Goal: Information Seeking & Learning: Learn about a topic

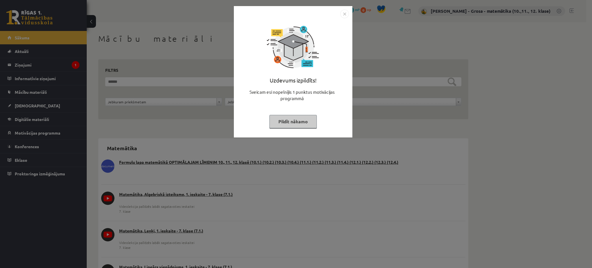
click at [303, 122] on button "Pildīt nākamo" at bounding box center [293, 121] width 47 height 13
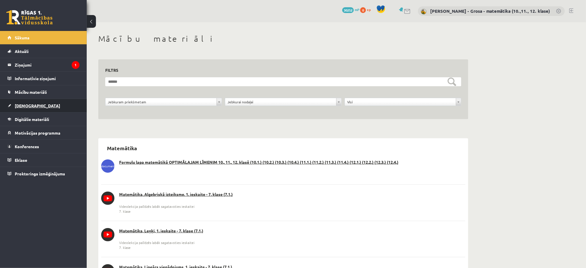
click at [27, 110] on link "[DEMOGRAPHIC_DATA]" at bounding box center [44, 105] width 72 height 13
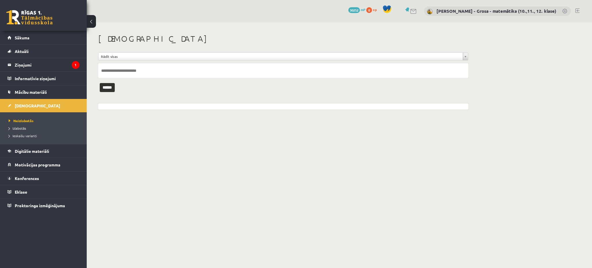
click at [25, 131] on li "Izlabotās" at bounding box center [45, 128] width 72 height 8
click at [22, 129] on span "Izlabotās" at bounding box center [19, 128] width 20 height 5
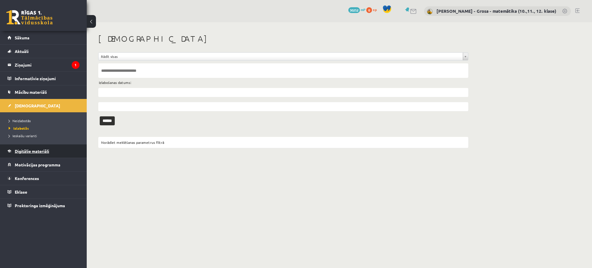
click at [28, 150] on span "Digitālie materiāli" at bounding box center [32, 150] width 34 height 5
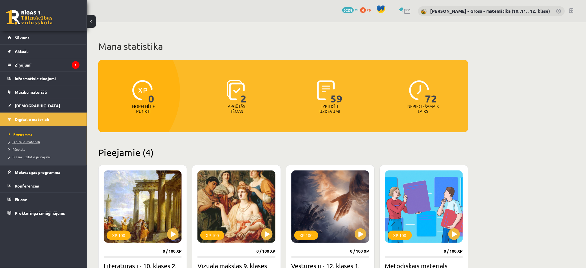
click at [29, 144] on link "Digitālie materiāli" at bounding box center [45, 141] width 72 height 5
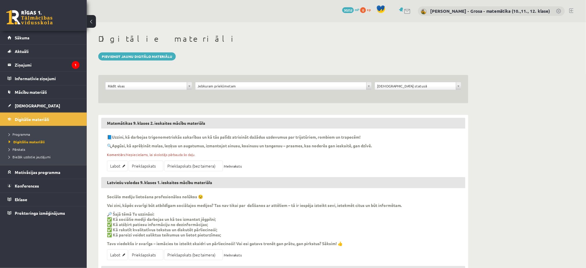
click at [168, 80] on div "**********" at bounding box center [283, 89] width 370 height 28
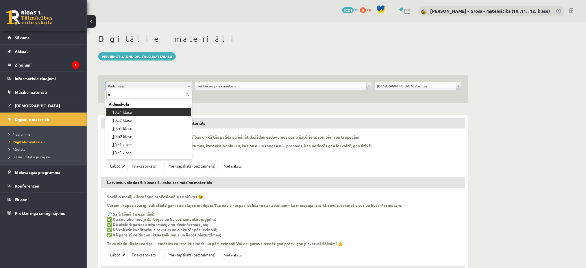
type input "*"
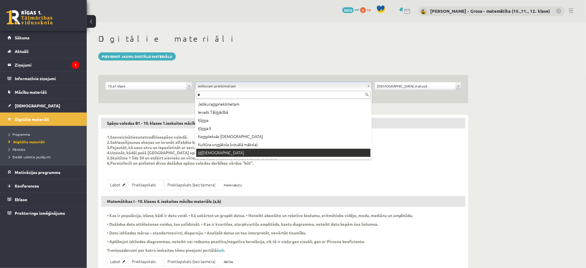
type input "*"
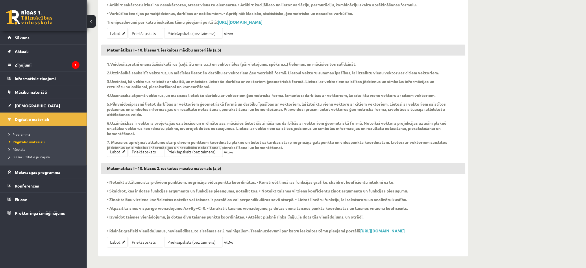
scroll to position [240, 0]
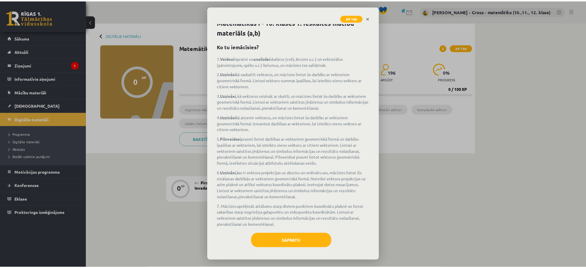
scroll to position [7, 0]
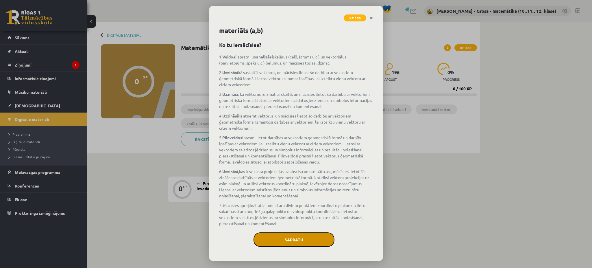
click at [320, 240] on button "Sapratu" at bounding box center [294, 239] width 81 height 14
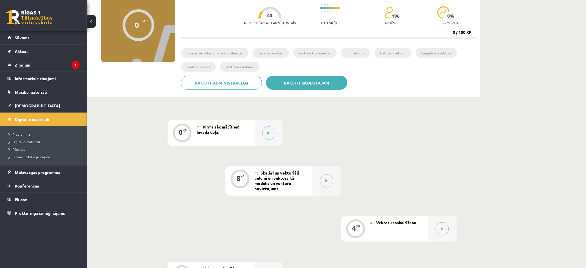
scroll to position [116, 0]
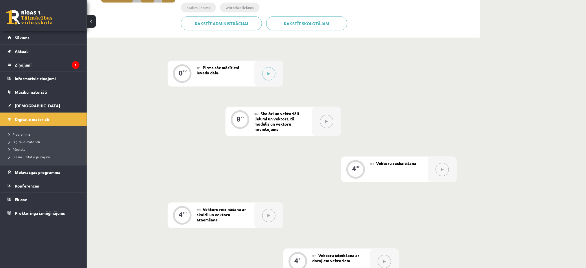
click at [315, 124] on div at bounding box center [326, 122] width 29 height 30
click at [328, 120] on icon at bounding box center [327, 121] width 3 height 3
click at [284, 117] on span "Skalāri un vektoriāli lielumi un vektors, tā modulis un vektoru novietojums" at bounding box center [277, 121] width 45 height 21
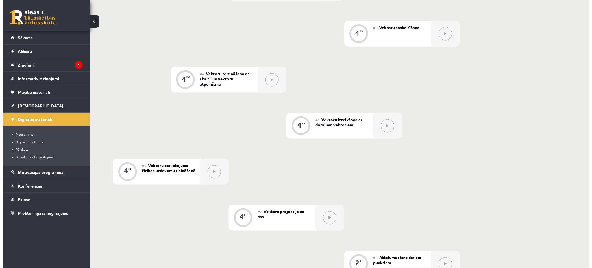
scroll to position [58, 0]
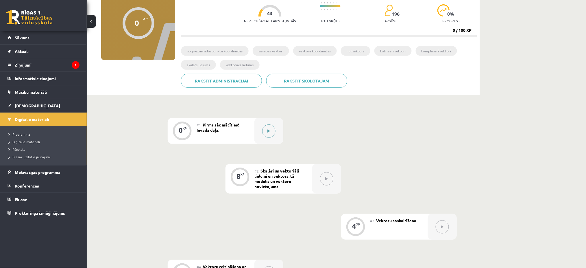
click at [271, 135] on button at bounding box center [268, 130] width 13 height 13
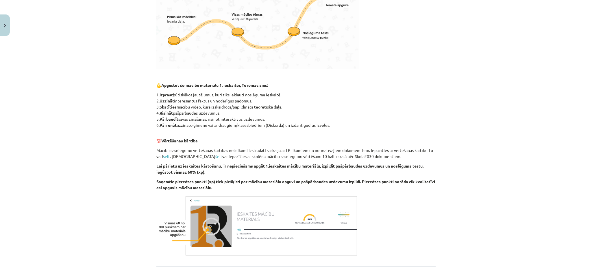
scroll to position [314, 0]
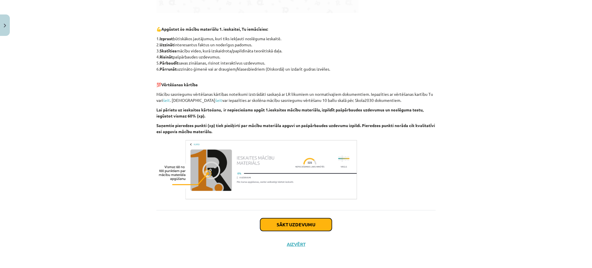
click at [303, 219] on button "Sākt uzdevumu" at bounding box center [296, 224] width 72 height 13
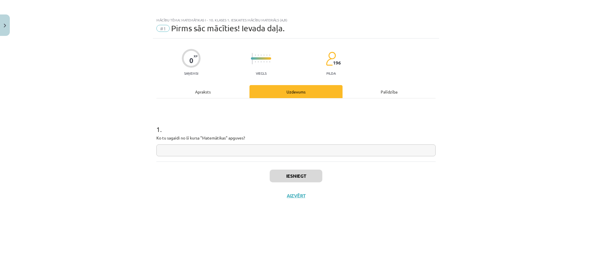
scroll to position [0, 0]
click at [302, 152] on input "text" at bounding box center [295, 150] width 279 height 12
type input "*"
click at [293, 178] on button "Iesniegt" at bounding box center [296, 175] width 53 height 13
click at [301, 202] on button "Nākamā nodarbība" at bounding box center [296, 199] width 57 height 13
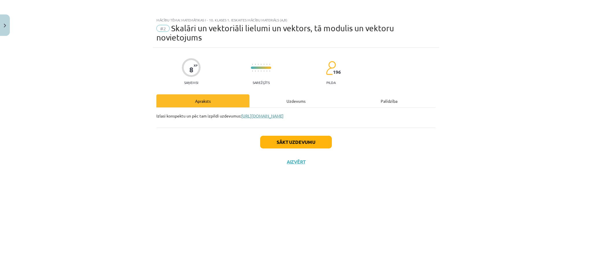
click at [284, 114] on link "https://drive.google.com/file/d/1smUXaypiTFGiWRsA9RpA2E-1ctGhd8fd/view?usp=driv…" at bounding box center [262, 115] width 42 height 5
click at [319, 132] on div "Sākt uzdevumu Aizvērt" at bounding box center [295, 148] width 279 height 40
click at [318, 138] on button "Sākt uzdevumu" at bounding box center [296, 142] width 72 height 13
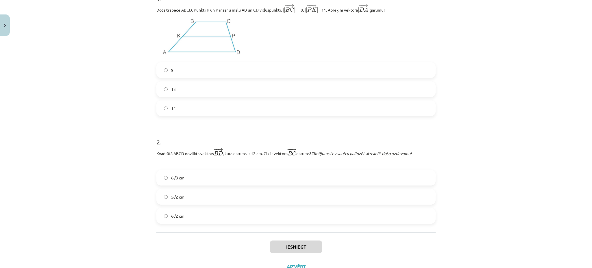
scroll to position [163, 0]
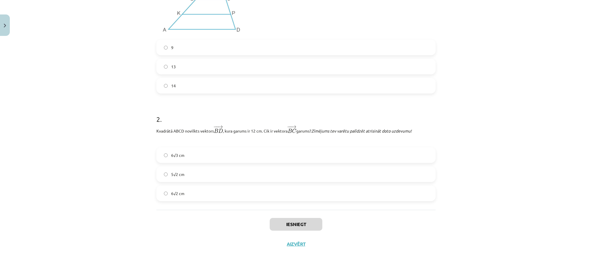
click at [276, 183] on div "6√3 cm 5√2 cm 6√2 cm" at bounding box center [295, 174] width 279 height 54
click at [160, 188] on label "6√2 cm" at bounding box center [296, 193] width 278 height 14
click at [305, 213] on div "Iesniegt Aizvērt" at bounding box center [295, 230] width 279 height 40
click at [299, 222] on button "Iesniegt" at bounding box center [296, 224] width 53 height 13
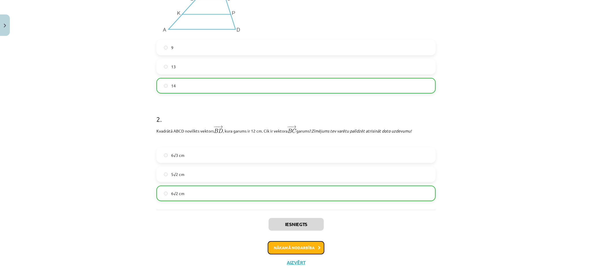
click at [311, 244] on button "Nākamā nodarbība" at bounding box center [296, 247] width 57 height 13
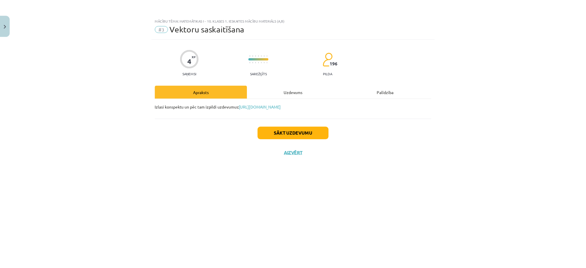
scroll to position [0, 0]
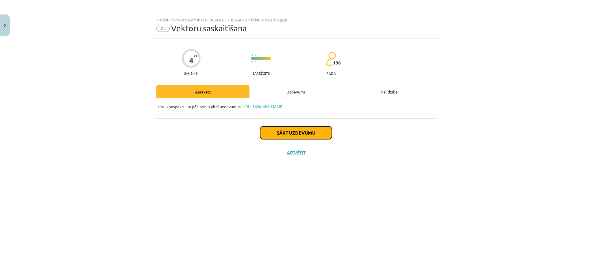
click at [307, 130] on button "Sākt uzdevumu" at bounding box center [296, 132] width 72 height 13
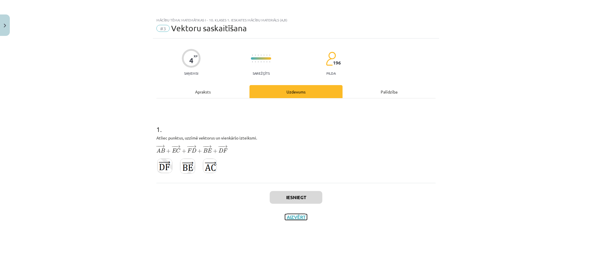
click at [295, 215] on button "Aizvērt" at bounding box center [296, 217] width 22 height 6
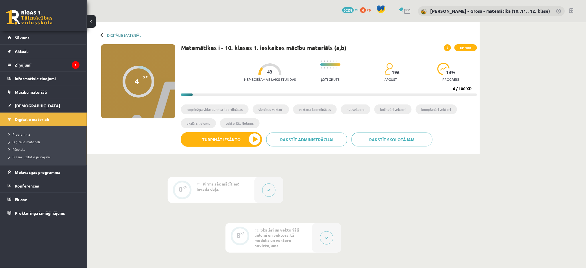
click at [125, 33] on link "Digitālie materiāli" at bounding box center [124, 35] width 35 height 4
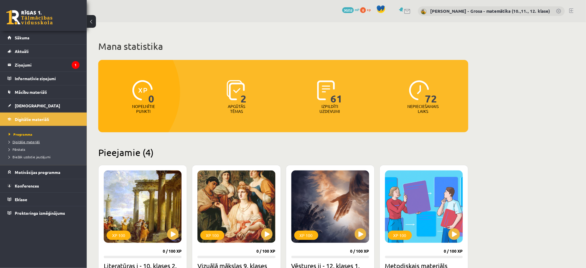
click at [27, 141] on span "Digitālie materiāli" at bounding box center [24, 141] width 31 height 5
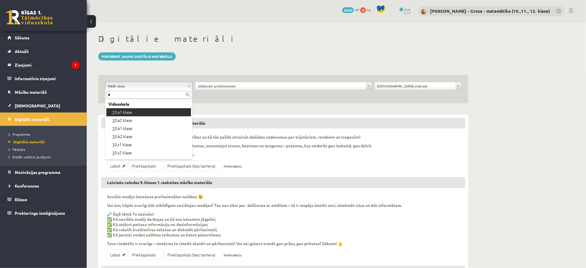
type input "*"
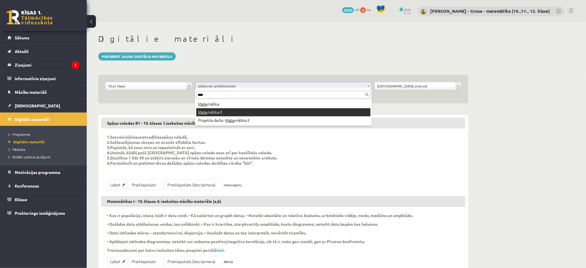
type input "****"
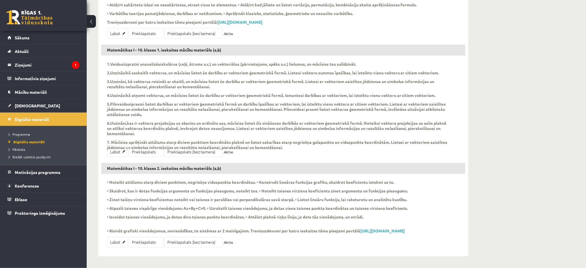
scroll to position [240, 0]
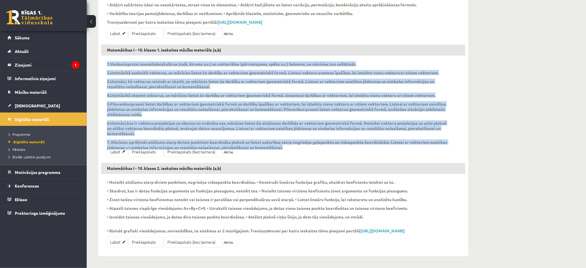
drag, startPoint x: 106, startPoint y: 54, endPoint x: 310, endPoint y: 140, distance: 220.9
click at [310, 140] on div "Matemātikas I - 10. klases 1. ieskaites mācību materiāls (a,b) 1. Veidosi izpra…" at bounding box center [283, 104] width 364 height 118
copy span "6. Loremip dolorsit am consectet adipisci (elit, seddoe t.i.) ut laboreetdol (m…"
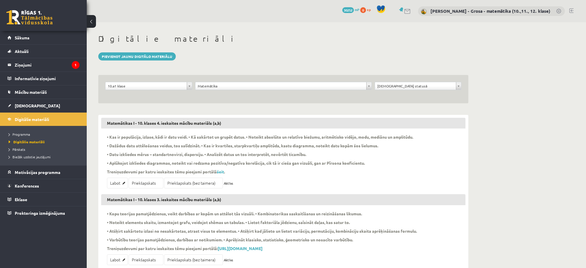
scroll to position [240, 0]
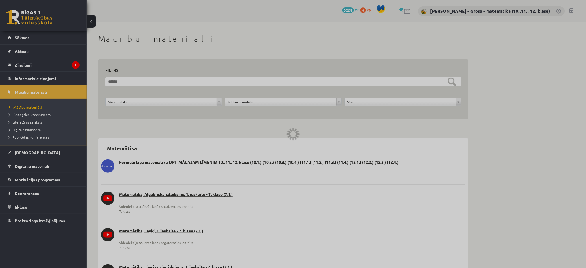
click at [239, 101] on div at bounding box center [293, 134] width 586 height 268
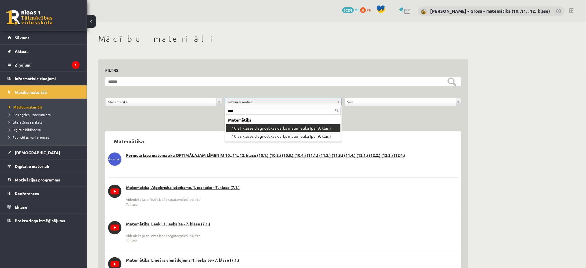
type input "*****"
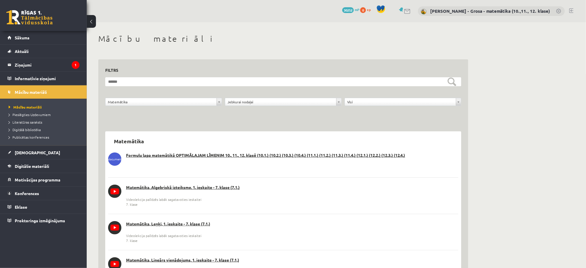
click at [354, 106] on div "**********" at bounding box center [403, 103] width 120 height 11
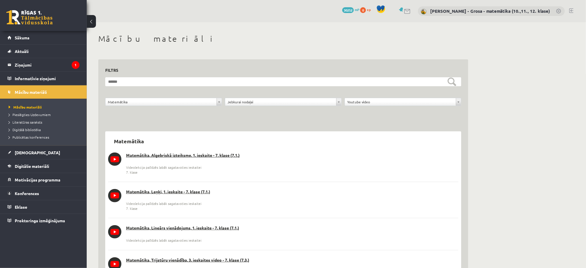
scroll to position [271, 0]
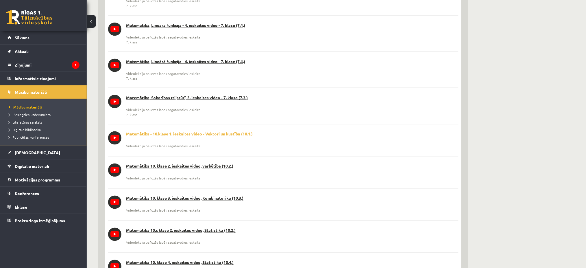
click at [237, 132] on link "Matemātika - 10.klase 1. ieskaites video - Vektori un kustība (10.1.)" at bounding box center [283, 134] width 351 height 6
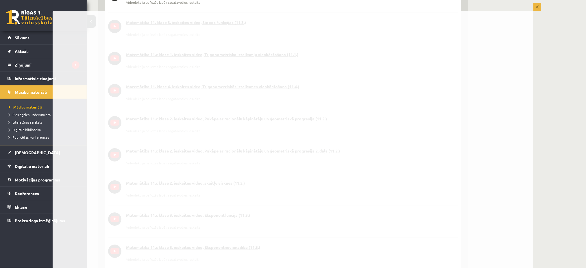
scroll to position [657, 0]
